Goal: Information Seeking & Learning: Compare options

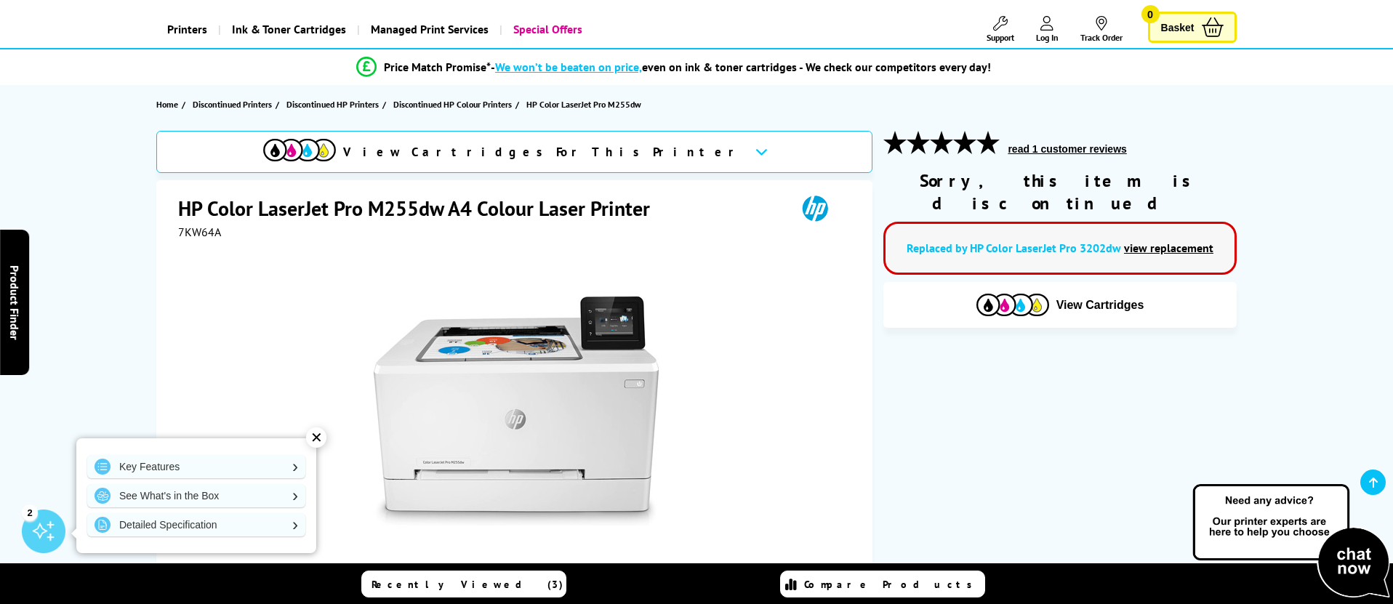
scroll to position [74, 0]
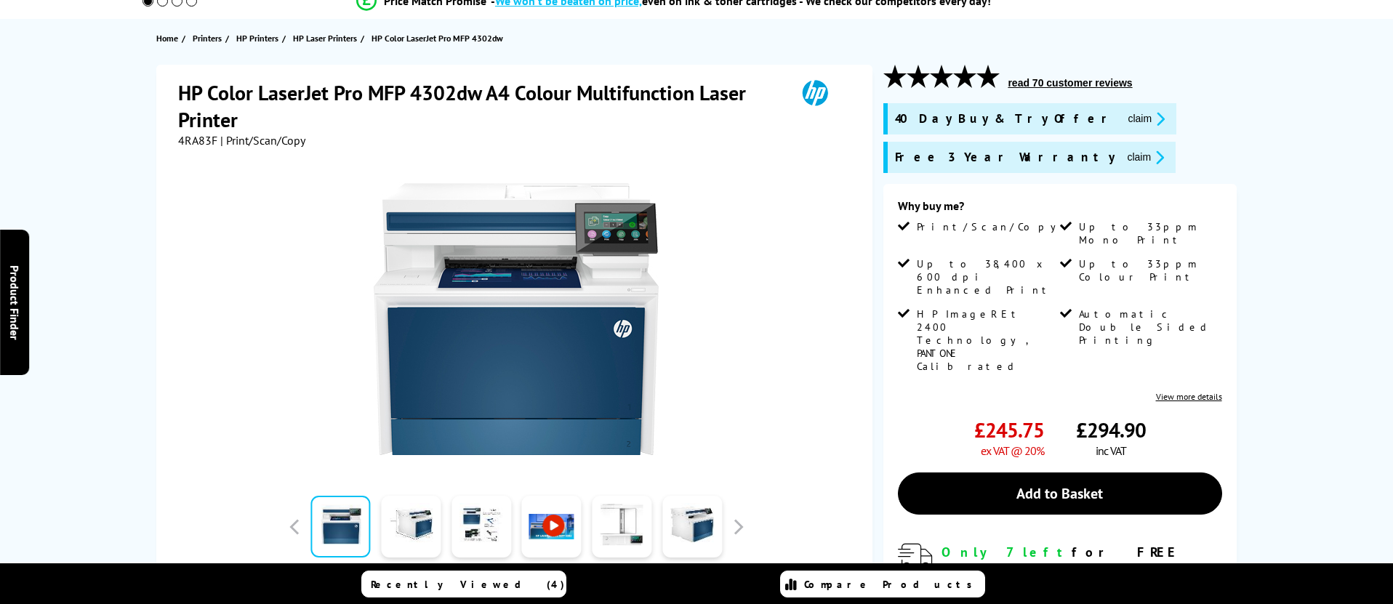
scroll to position [141, 0]
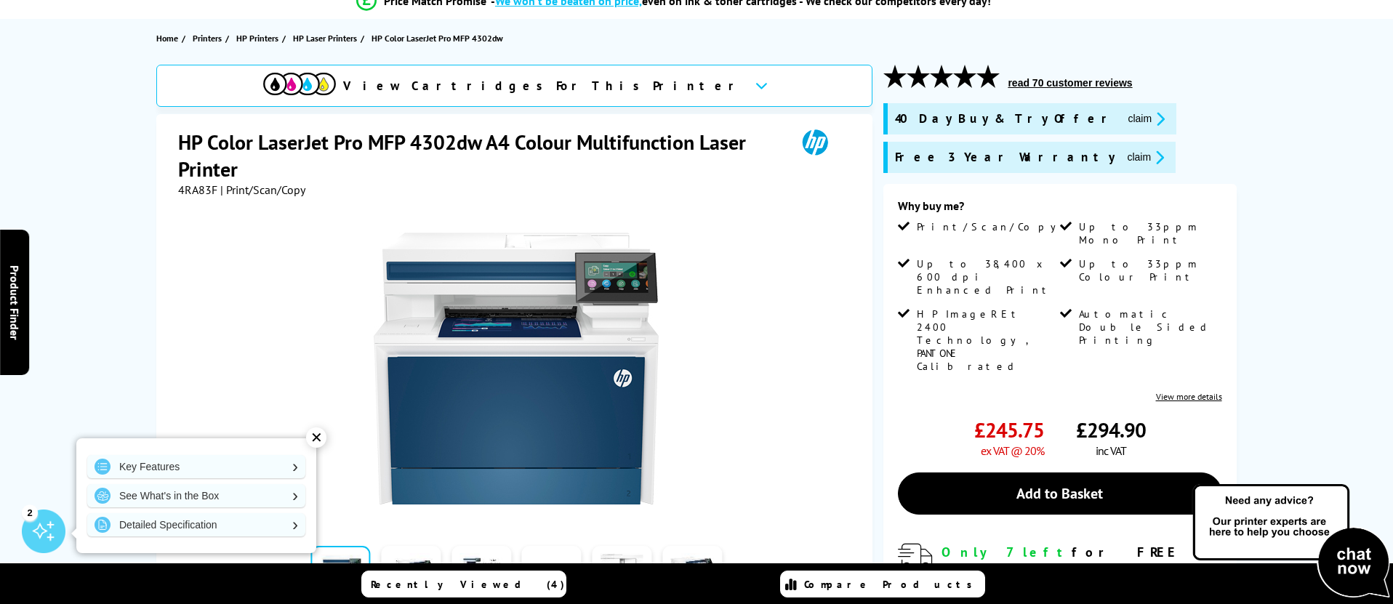
type input "m"
